Goal: Navigation & Orientation: Find specific page/section

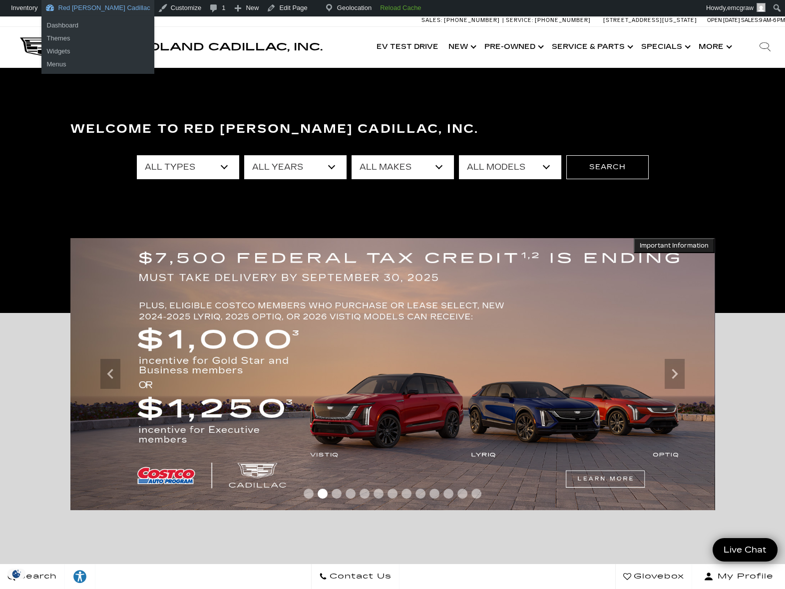
click at [82, 8] on link "Red [PERSON_NAME] Cadillac" at bounding box center [97, 8] width 112 height 16
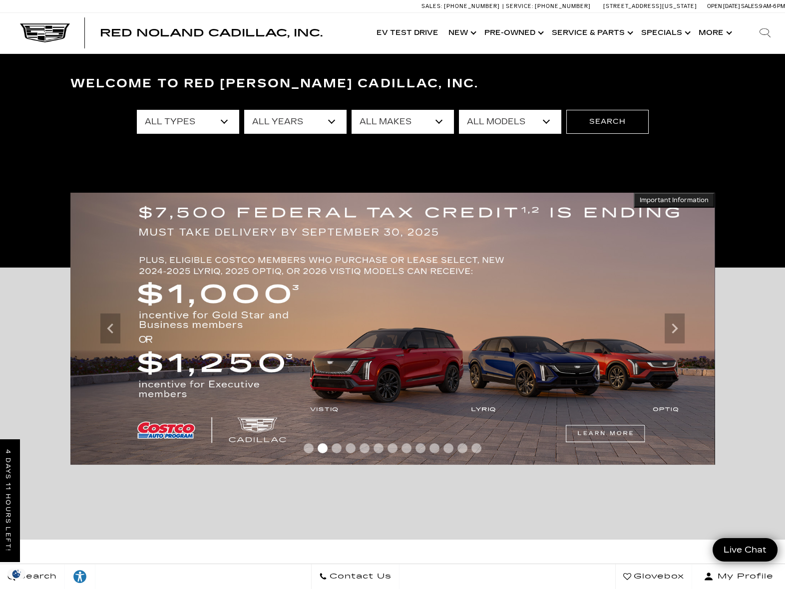
scroll to position [50, 0]
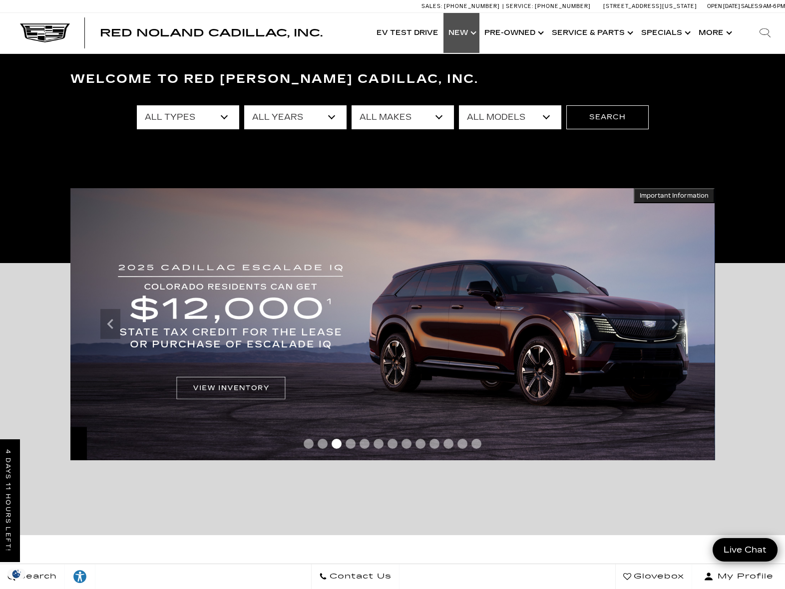
click at [469, 31] on link "Show New" at bounding box center [461, 33] width 36 height 40
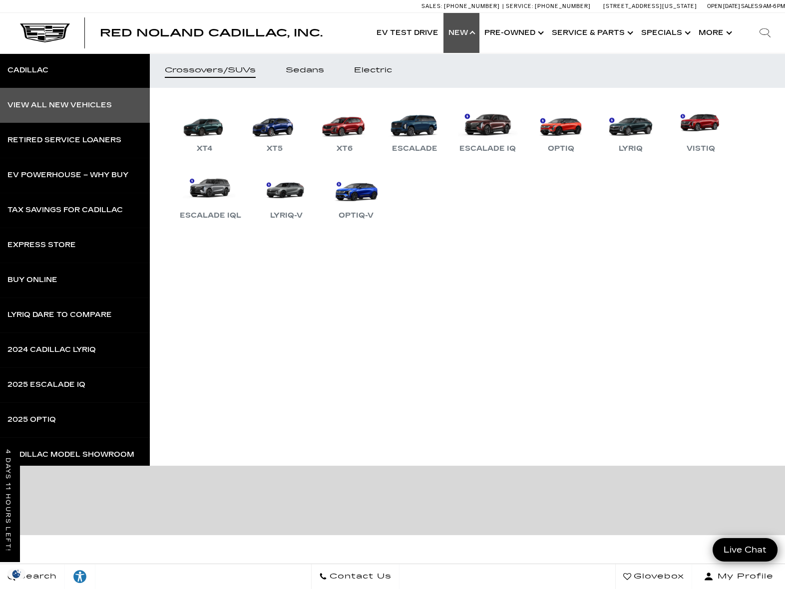
click at [105, 104] on div "View All New Vehicles" at bounding box center [59, 105] width 104 height 7
